Goal: Transaction & Acquisition: Purchase product/service

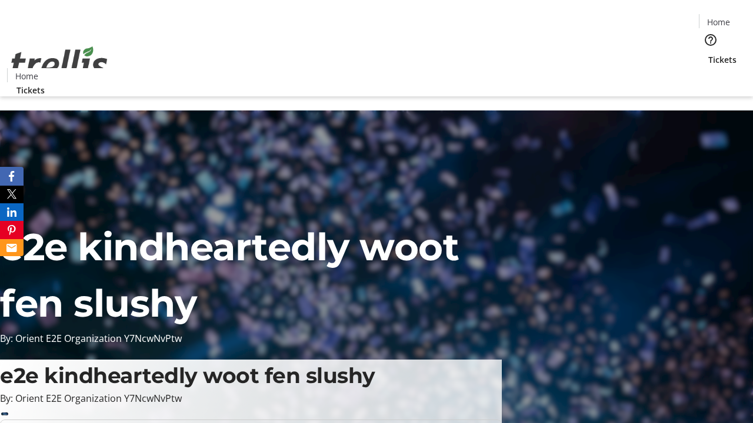
click at [708, 54] on span "Tickets" at bounding box center [722, 60] width 28 height 12
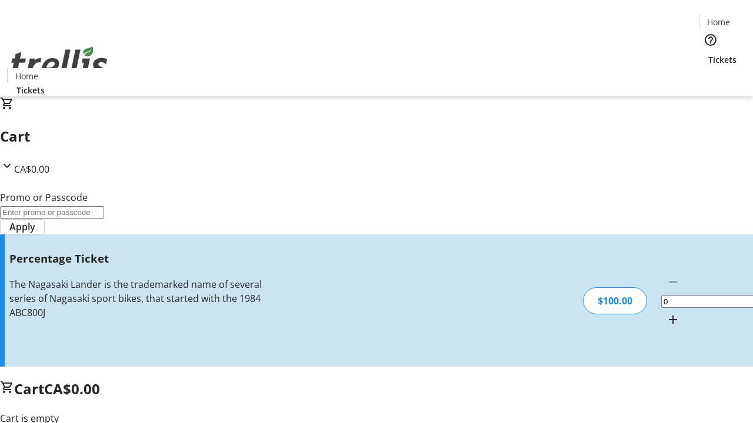
click at [666, 313] on mat-icon "Increment by one" at bounding box center [673, 320] width 14 height 14
type input "1"
type input "FOO"
